Goal: Task Accomplishment & Management: Complete application form

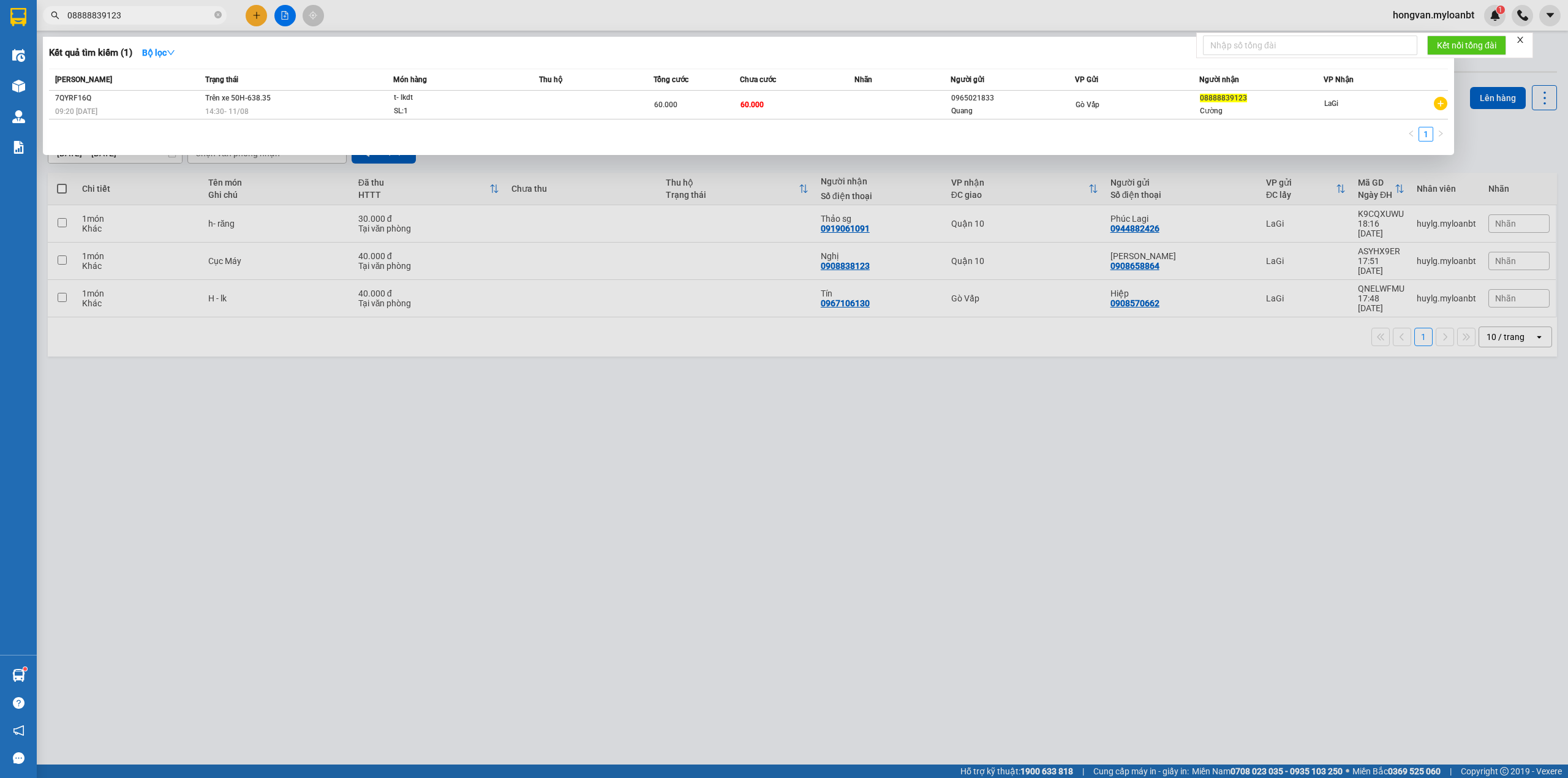
click at [792, 537] on div at bounding box center [784, 389] width 1568 height 778
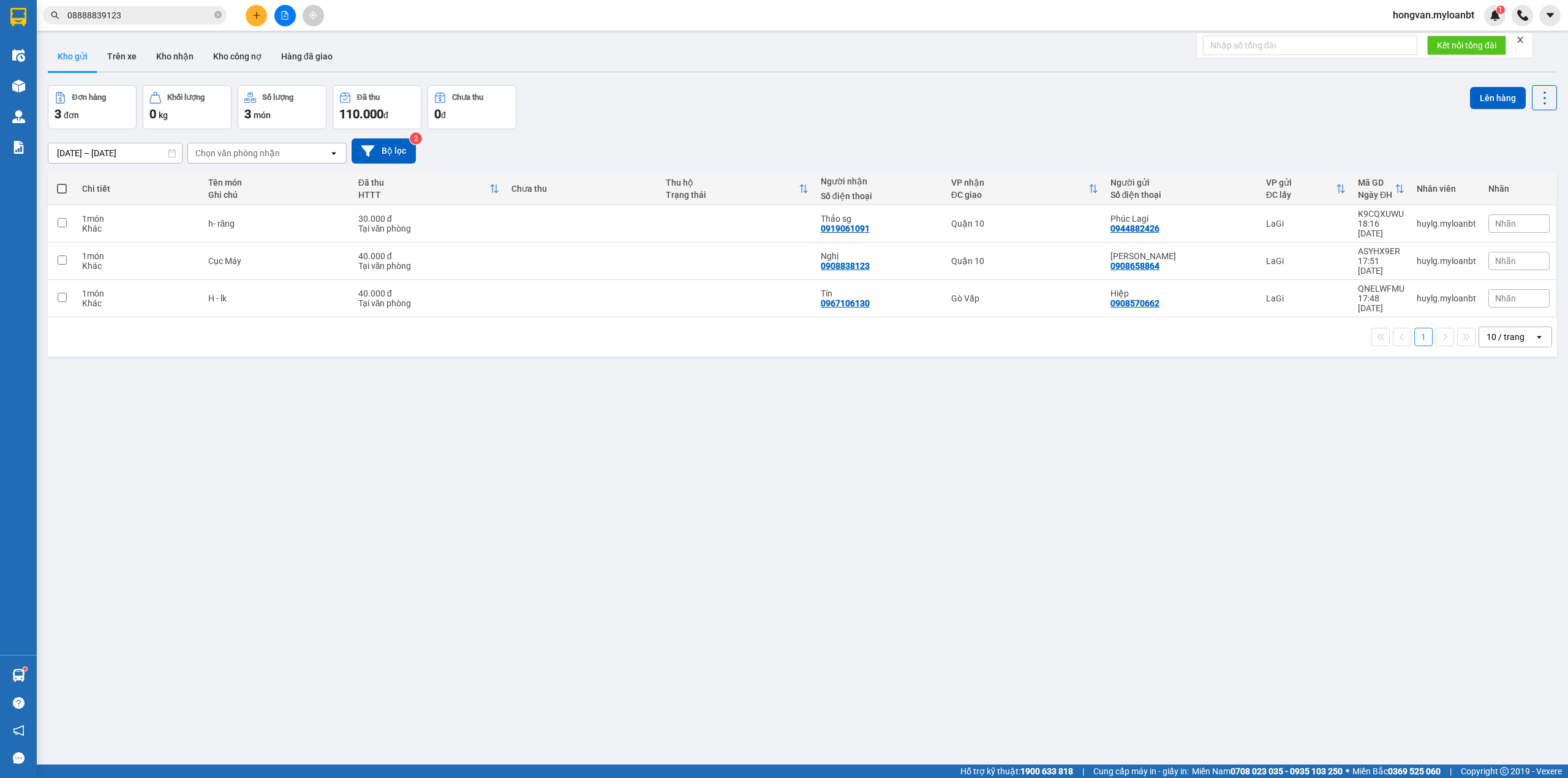
click at [133, 20] on input "08888839123" at bounding box center [139, 15] width 144 height 14
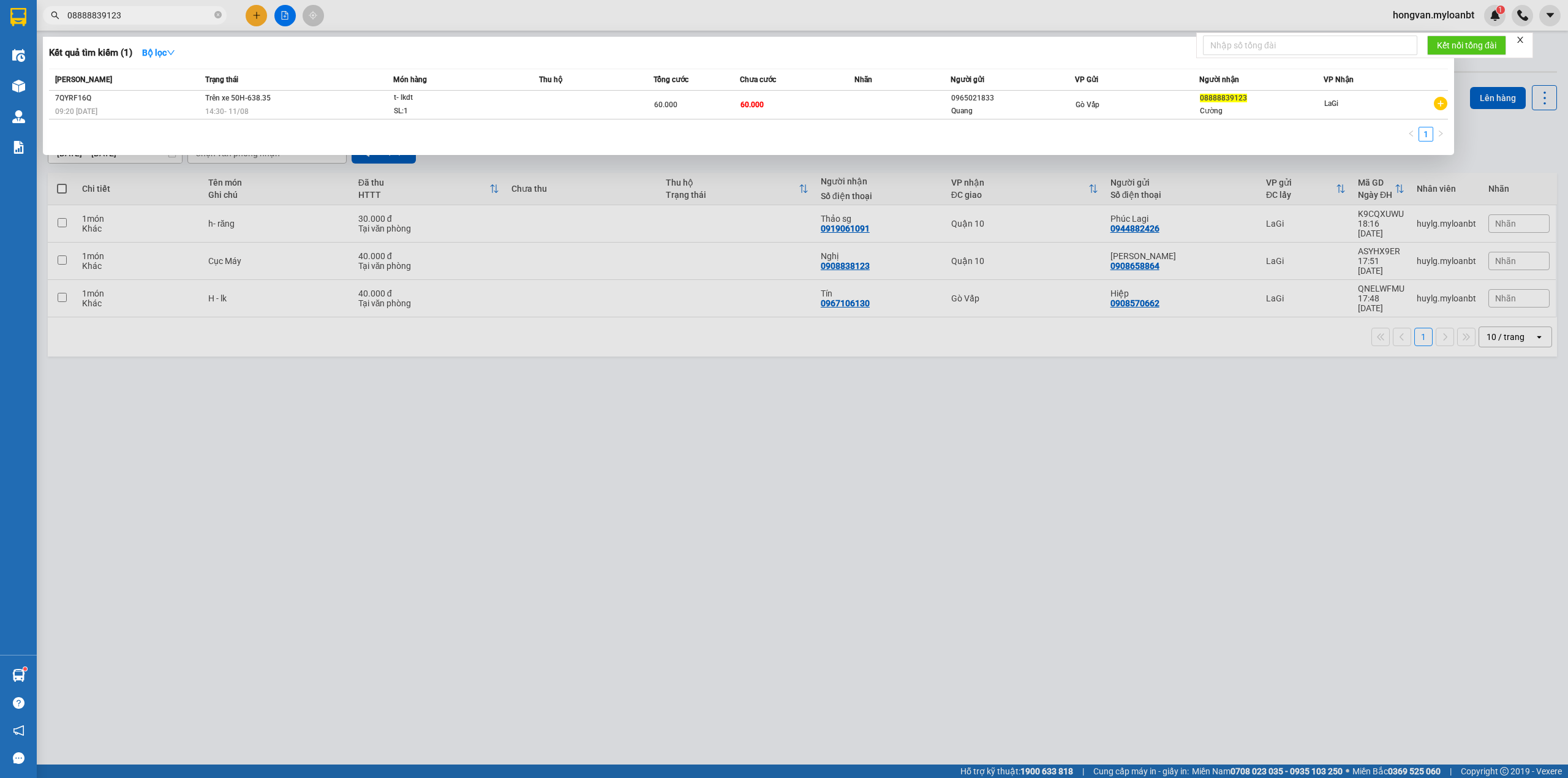
click at [133, 20] on input "08888839123" at bounding box center [139, 15] width 144 height 14
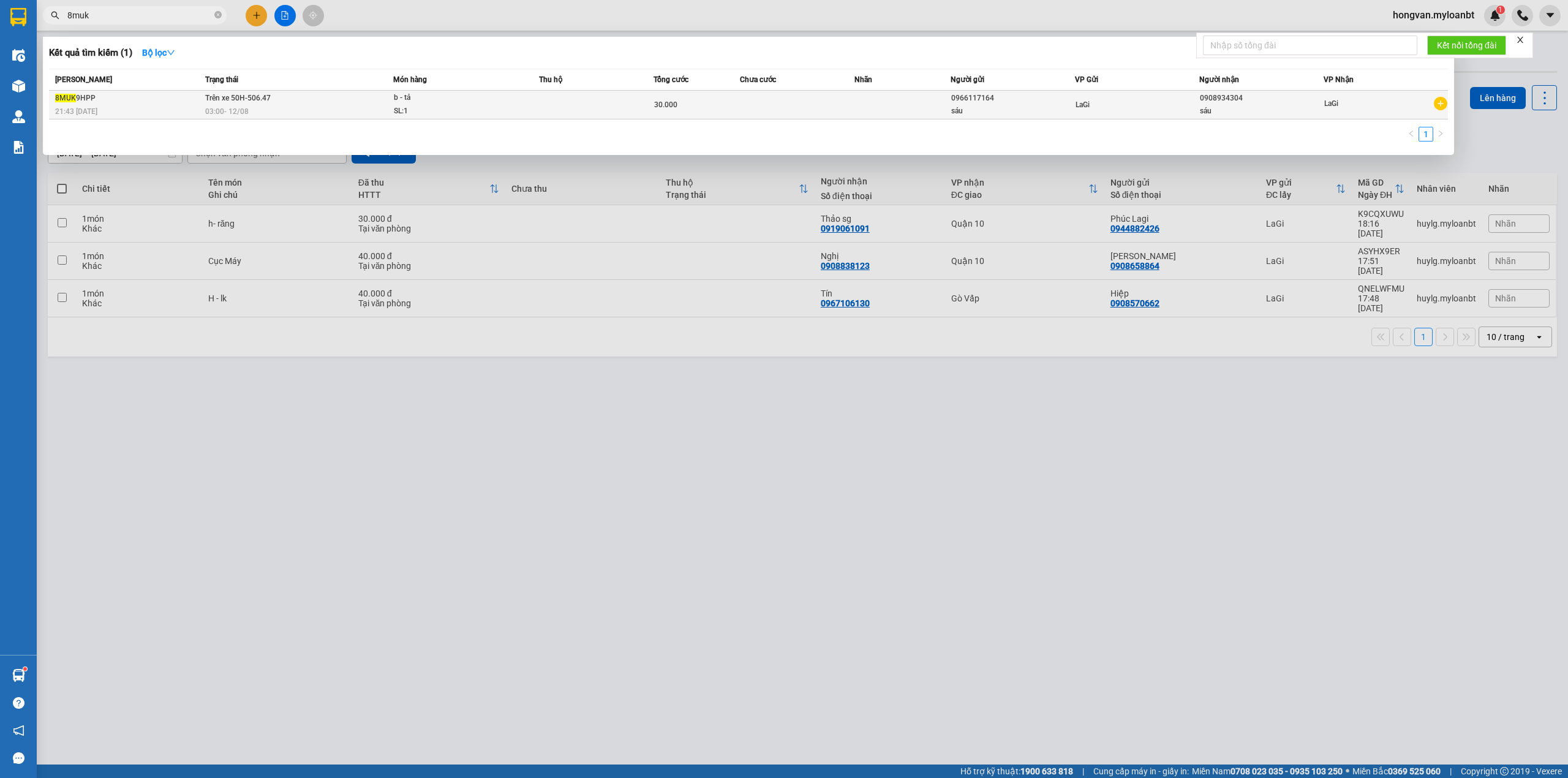
type input "8muk"
click at [1035, 102] on div "0966117164" at bounding box center [1013, 98] width 123 height 13
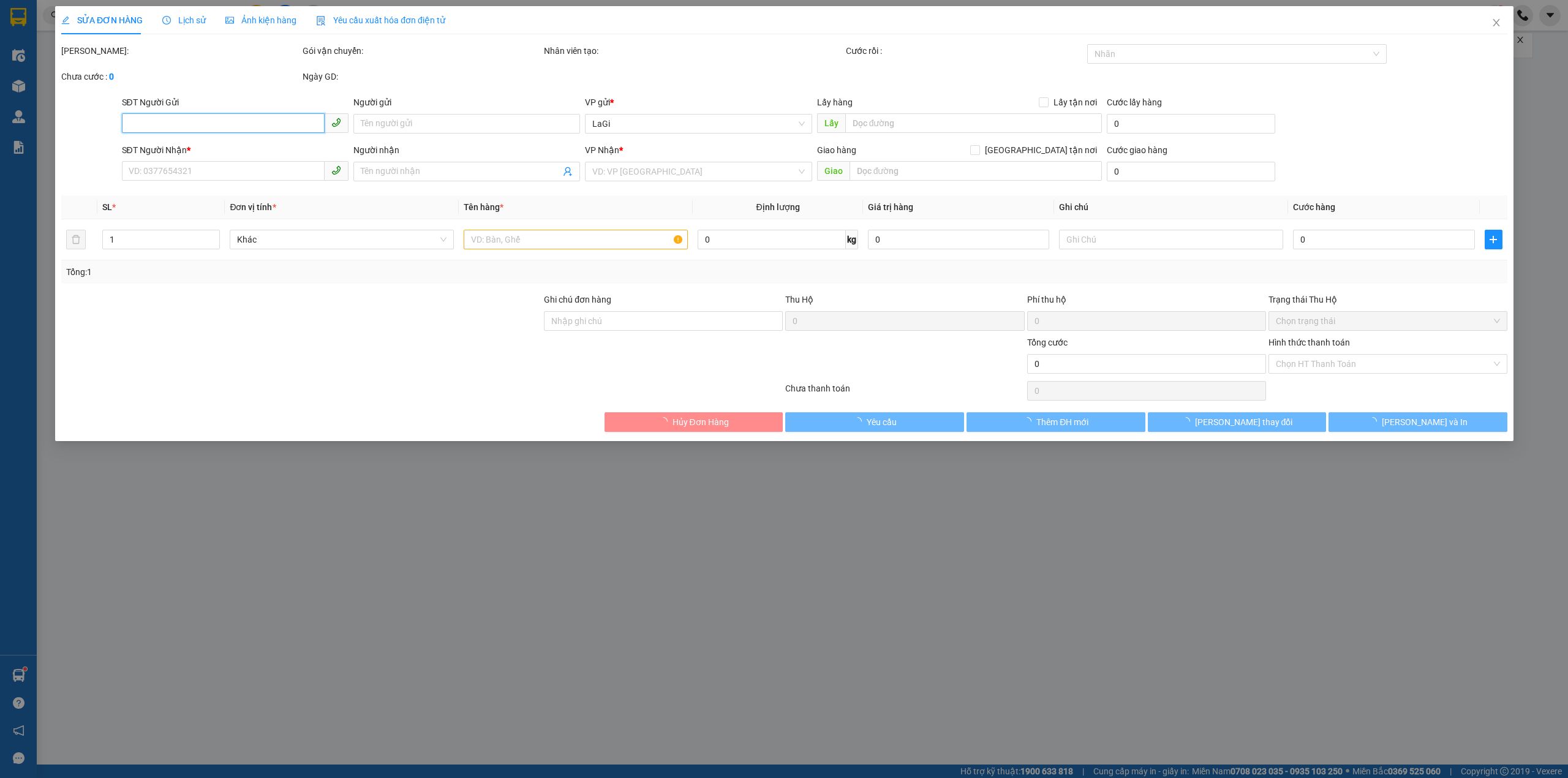
type input "0966117164"
type input "sáu"
type input "0908934304"
type input "sáu"
type input "30.000"
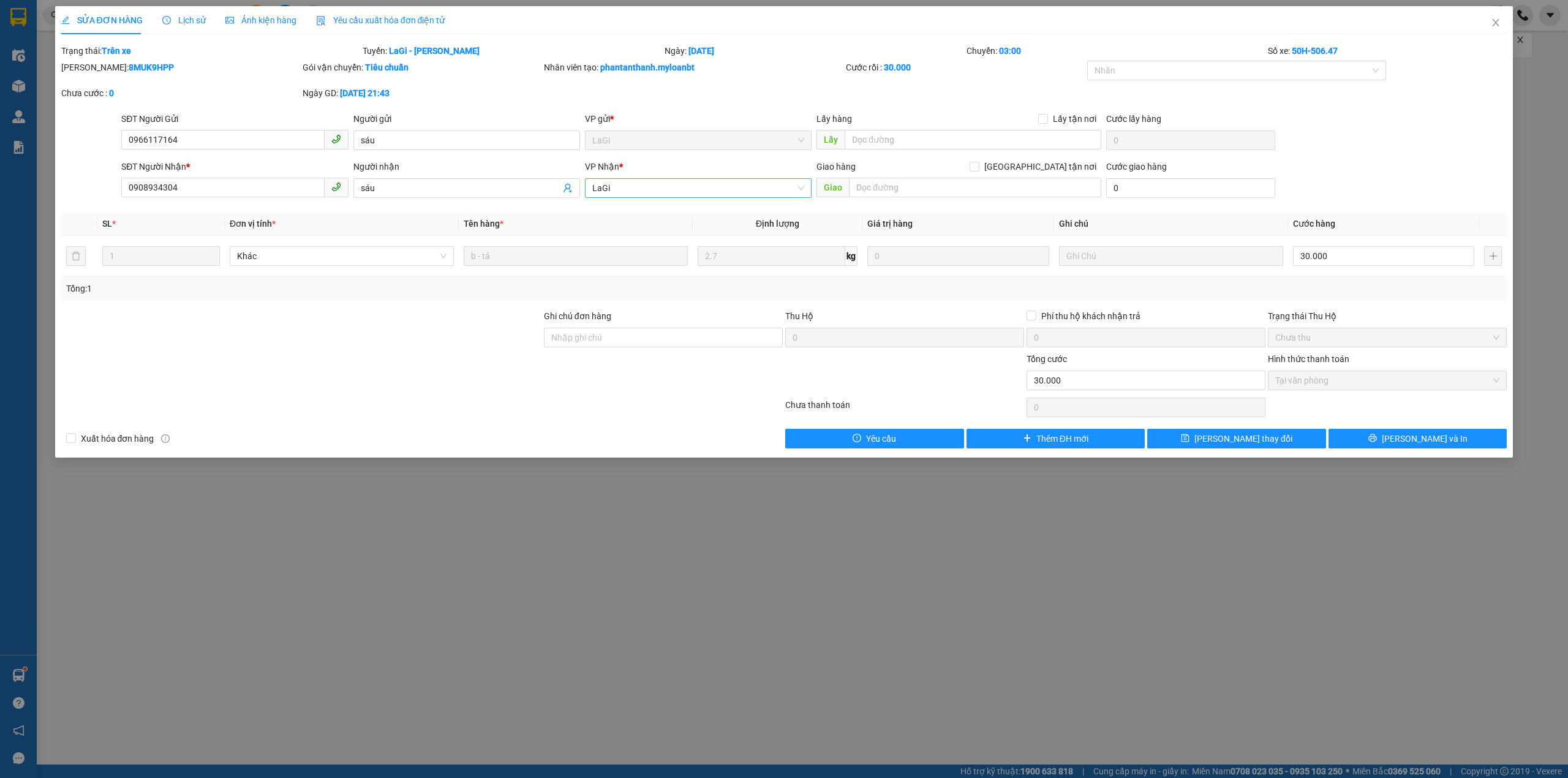
click at [657, 197] on div "VP Nhận * LaGi" at bounding box center [698, 181] width 226 height 43
click at [652, 190] on span "LaGi" at bounding box center [698, 188] width 212 height 19
click at [631, 250] on div "Quận 10" at bounding box center [698, 253] width 212 height 14
click at [1199, 444] on button "[PERSON_NAME] thay đổi" at bounding box center [1236, 438] width 178 height 20
